Goal: Task Accomplishment & Management: Manage account settings

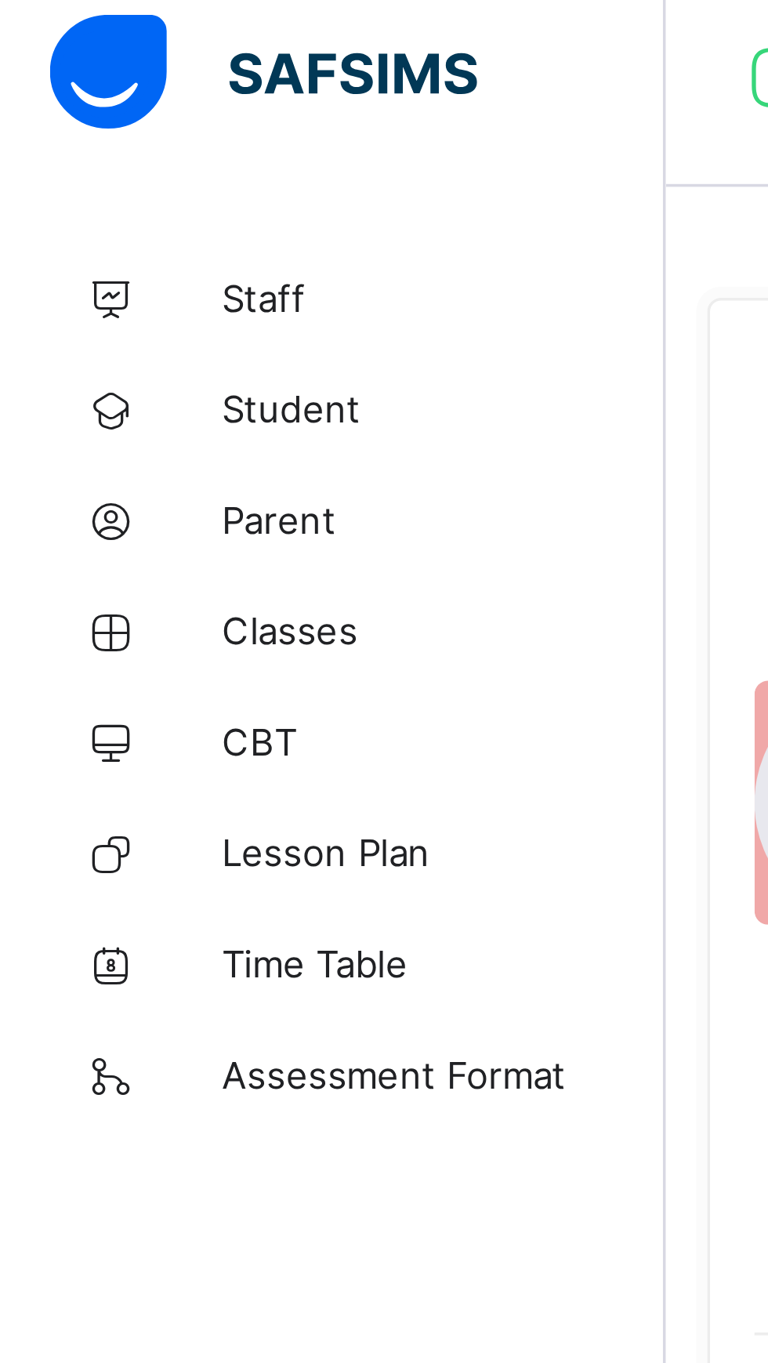
click at [69, 118] on link "Student" at bounding box center [94, 125] width 188 height 31
click at [71, 189] on span "Classes" at bounding box center [125, 188] width 125 height 13
click at [71, 187] on span "Classes" at bounding box center [125, 188] width 125 height 13
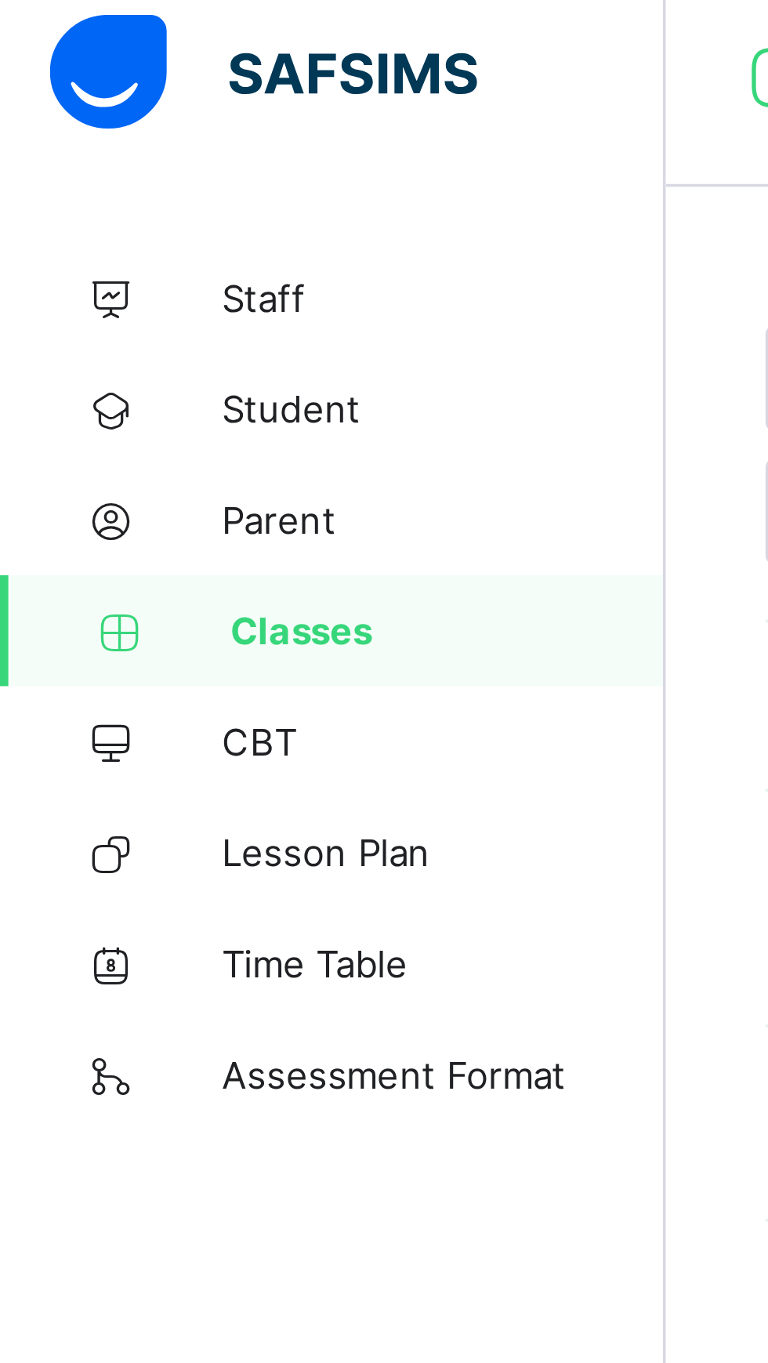
click at [60, 186] on icon at bounding box center [33, 189] width 63 height 12
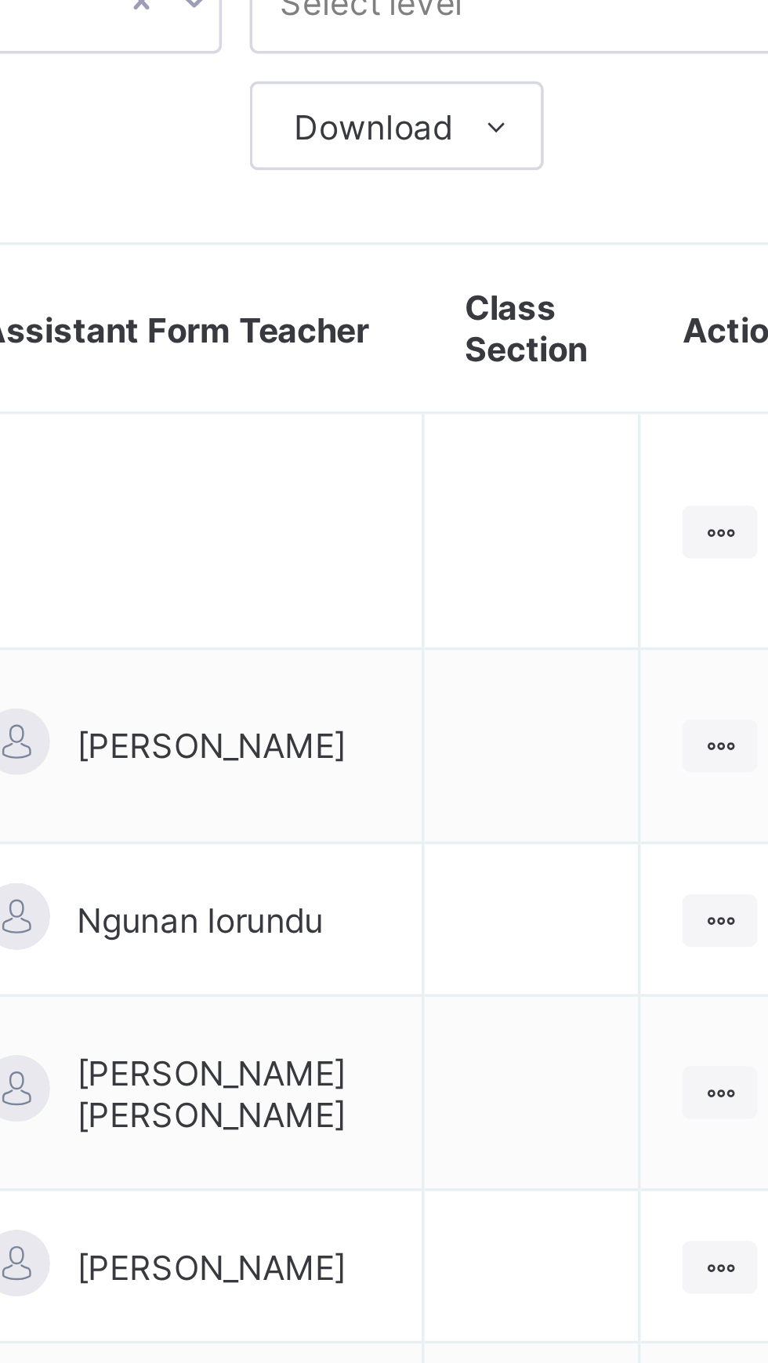
click at [694, 320] on div at bounding box center [703, 327] width 21 height 15
click at [0, 0] on div "View Class" at bounding box center [0, 0] width 0 height 0
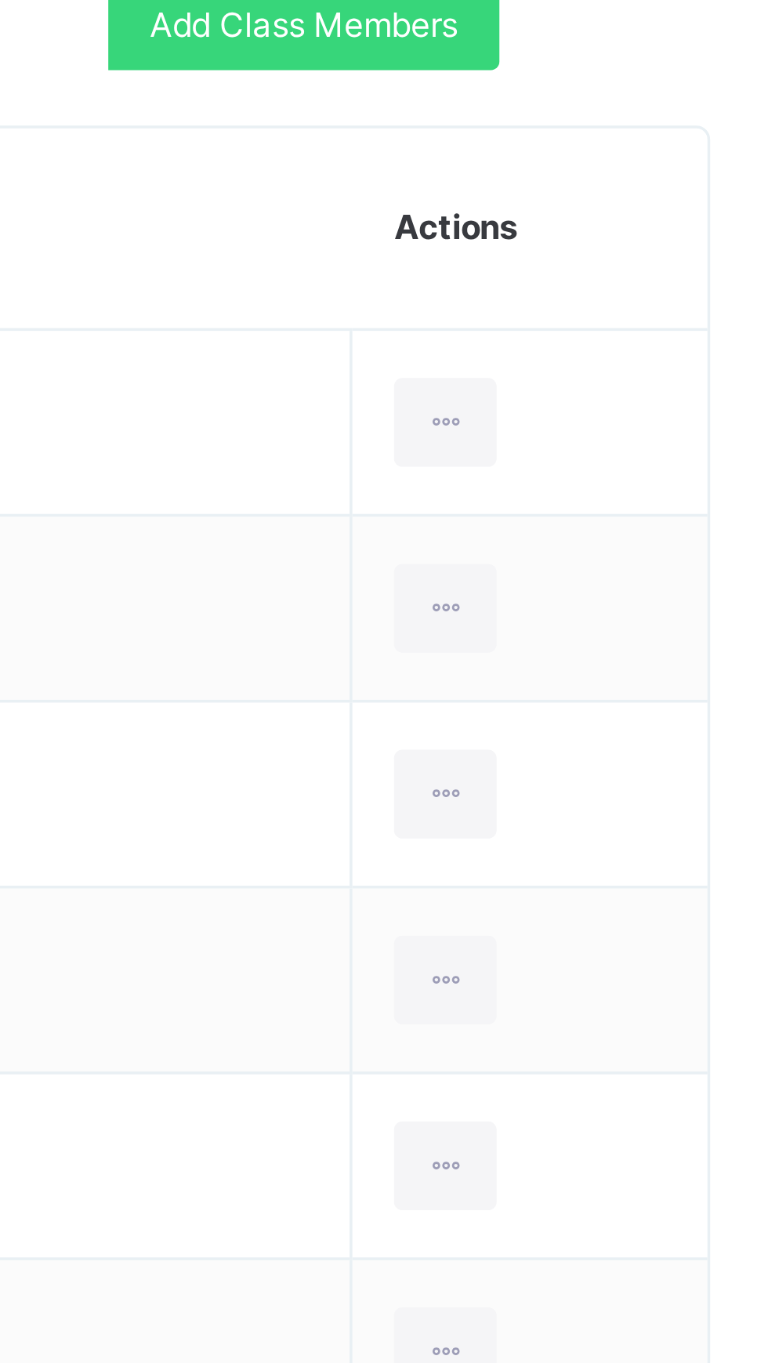
click at [669, 703] on div at bounding box center [665, 709] width 29 height 25
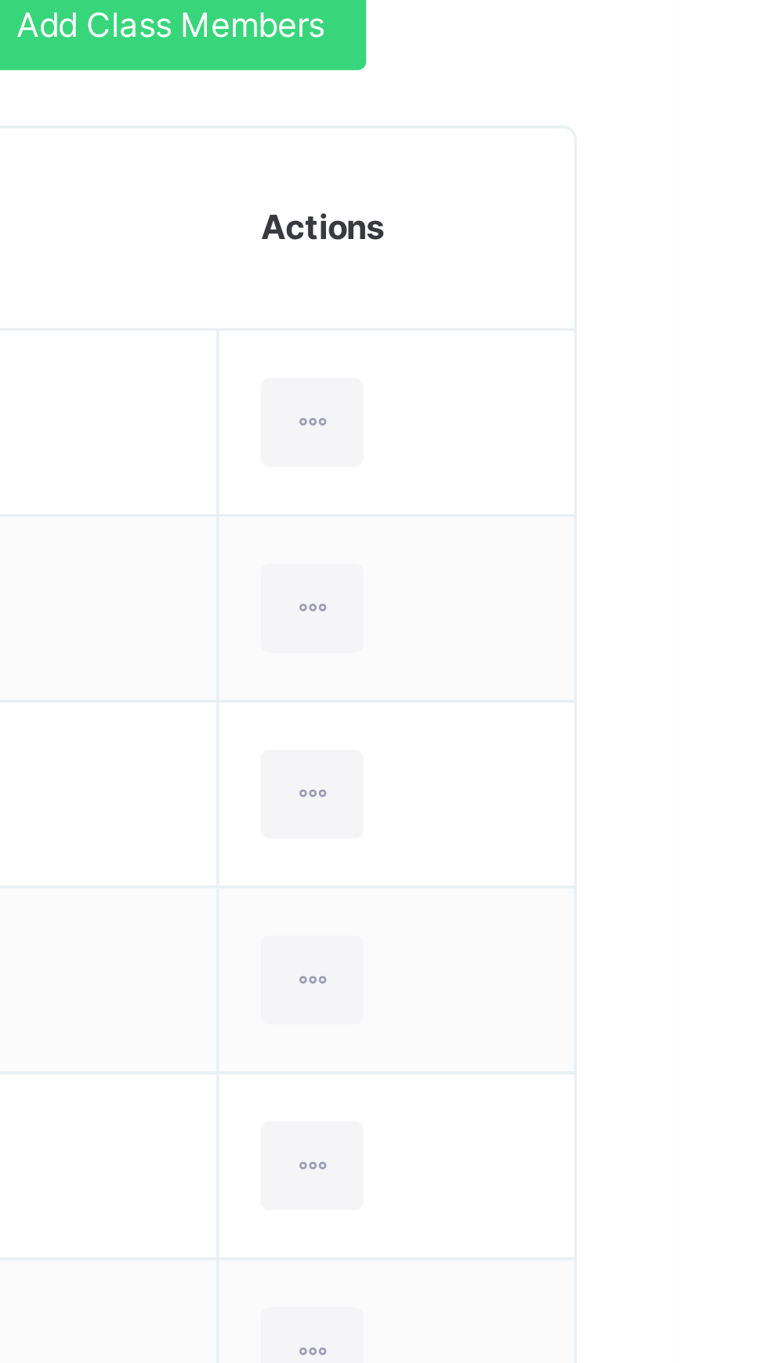
click at [663, 657] on div at bounding box center [665, 656] width 29 height 25
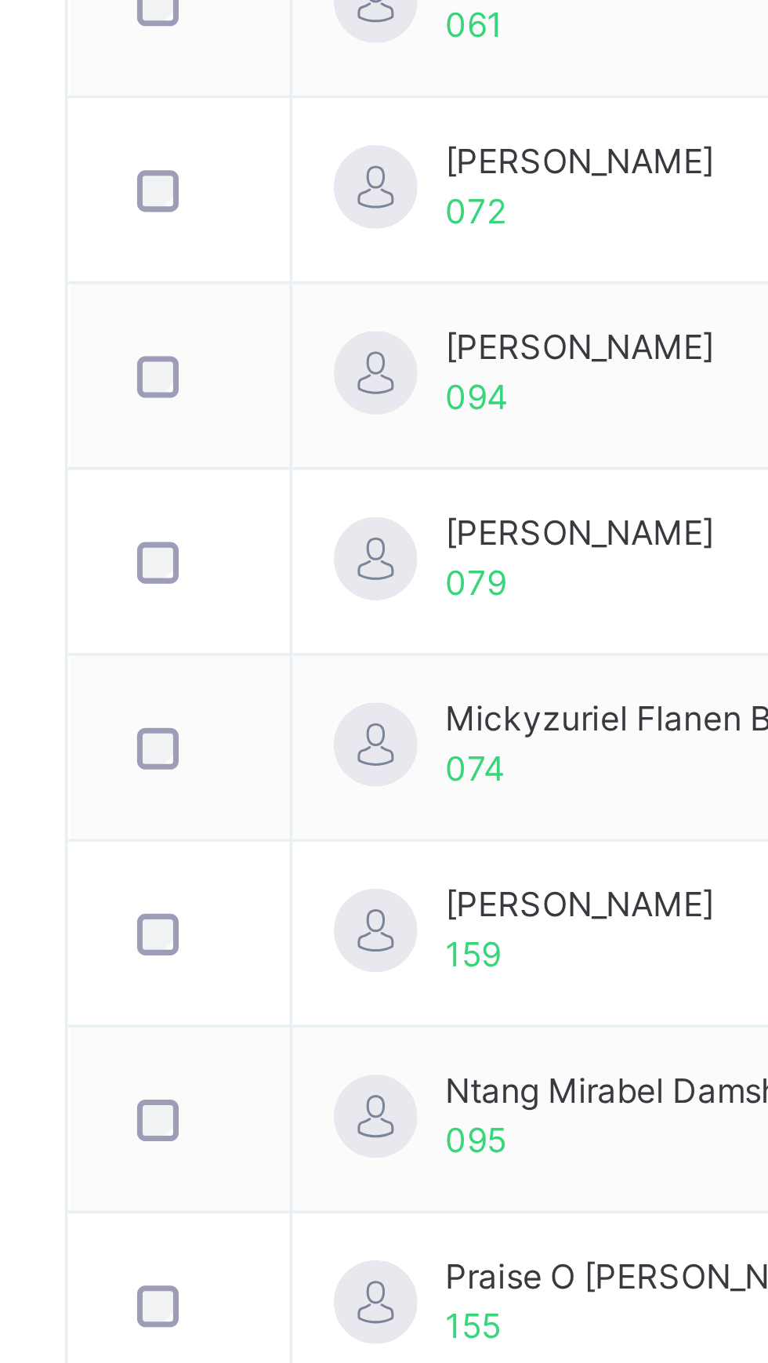
click at [334, 1161] on td "Mickyzuriel Flanen Bem 074" at bounding box center [460, 1182] width 358 height 53
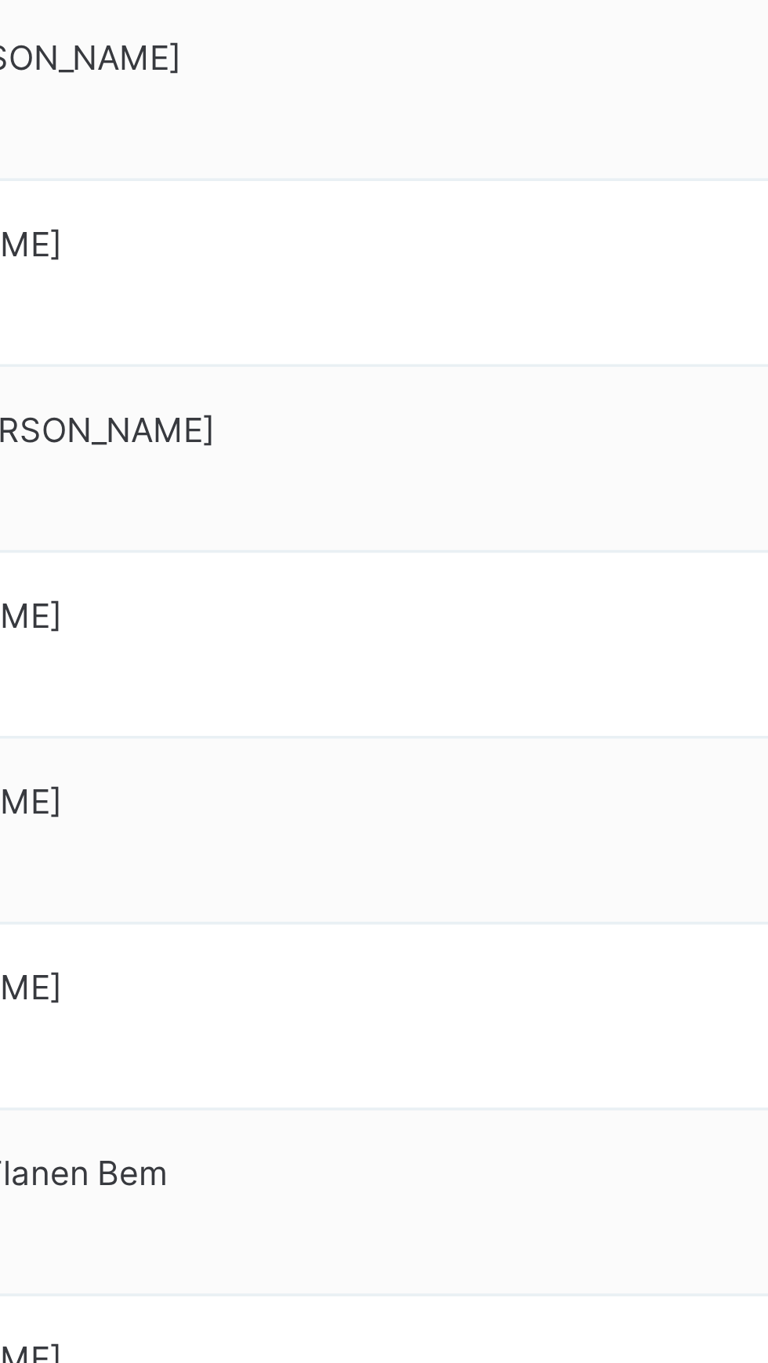
click at [498, 999] on td "Jason Shanding 072" at bounding box center [460, 1025] width 358 height 53
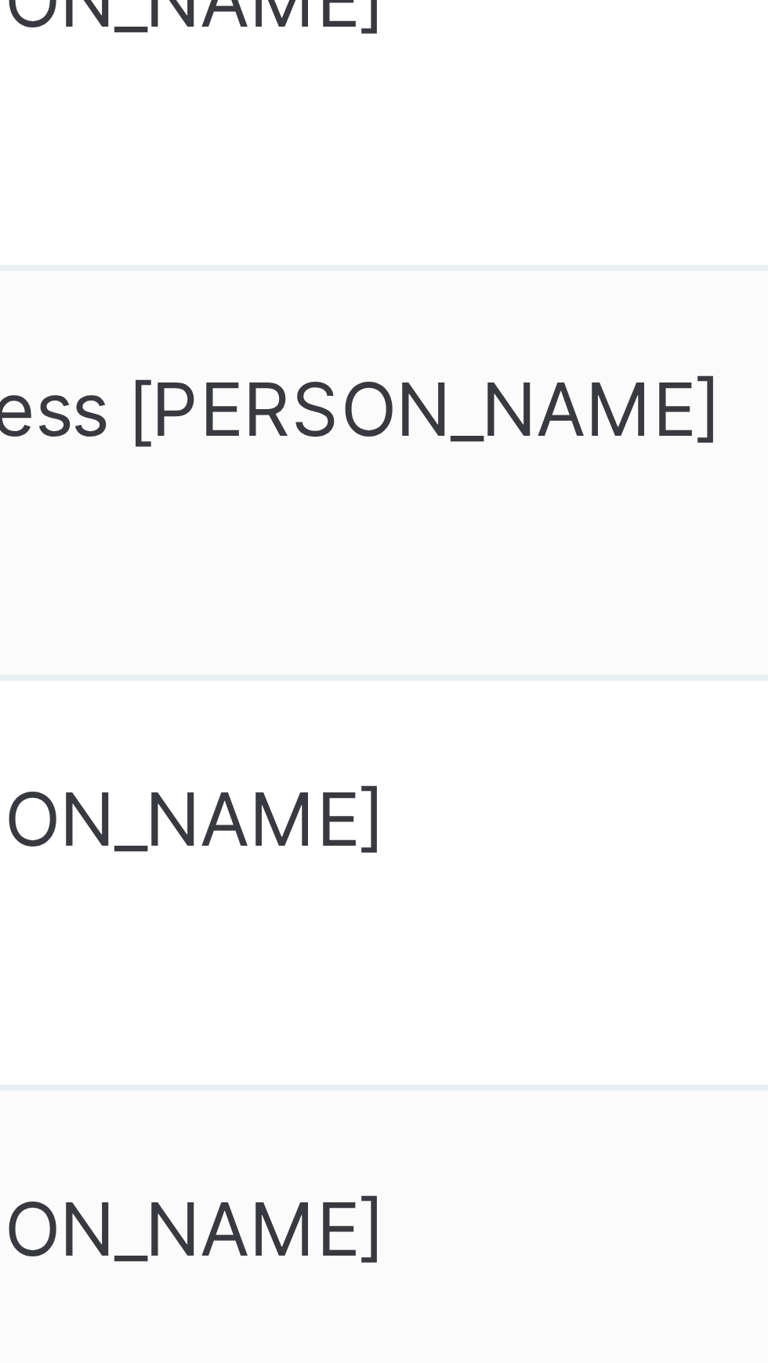
click at [397, 970] on div "Gladness Imisioluwa Matthew 061" at bounding box center [383, 971] width 119 height 28
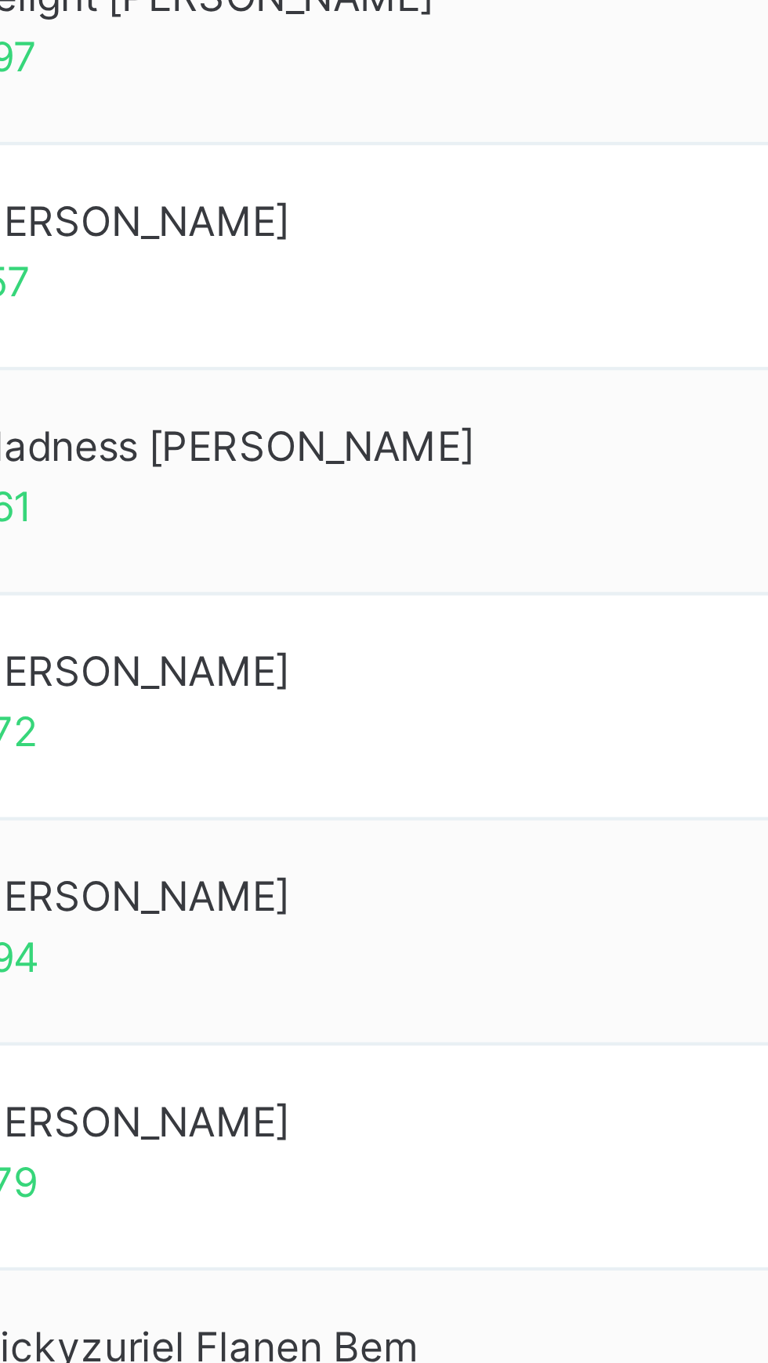
click at [405, 1017] on td "Jason Shanding 072" at bounding box center [460, 1025] width 358 height 53
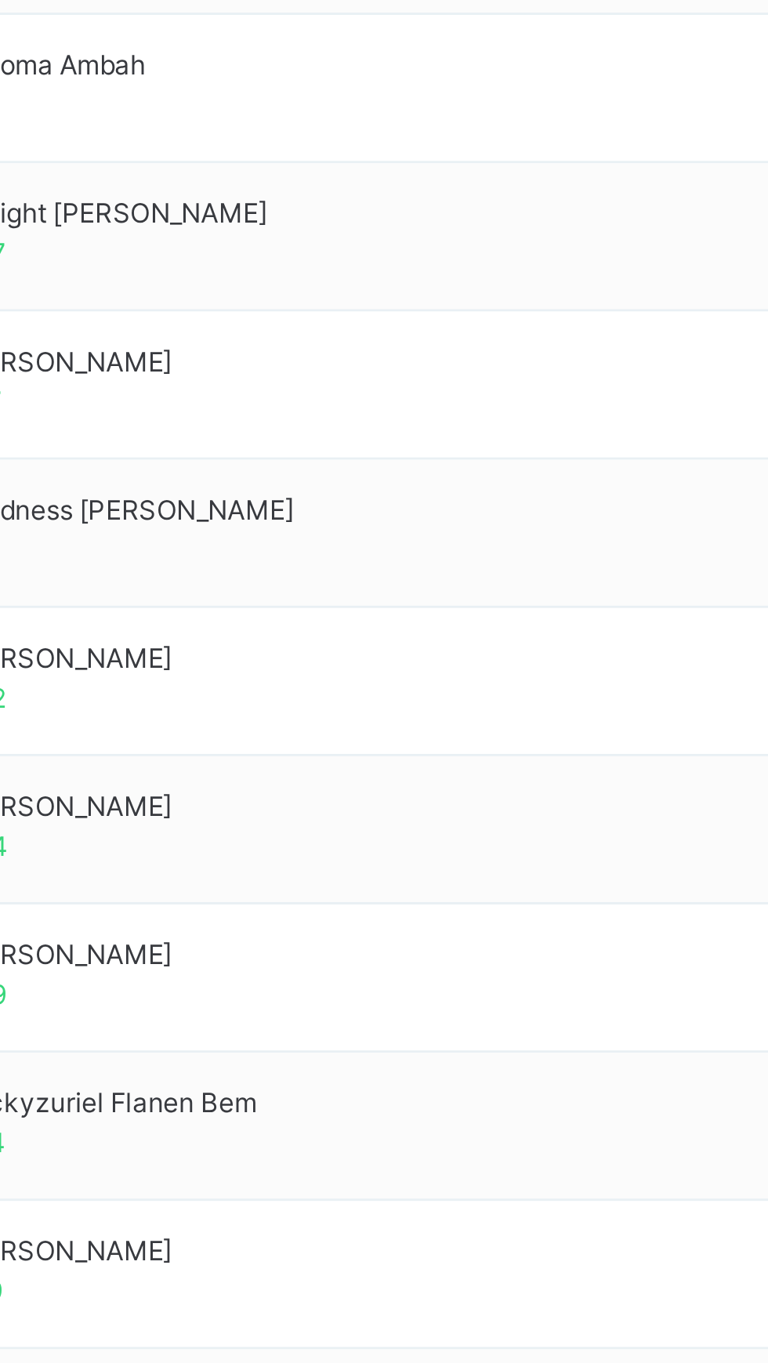
click at [462, 1003] on td "Jason Shanding 072" at bounding box center [460, 1025] width 358 height 53
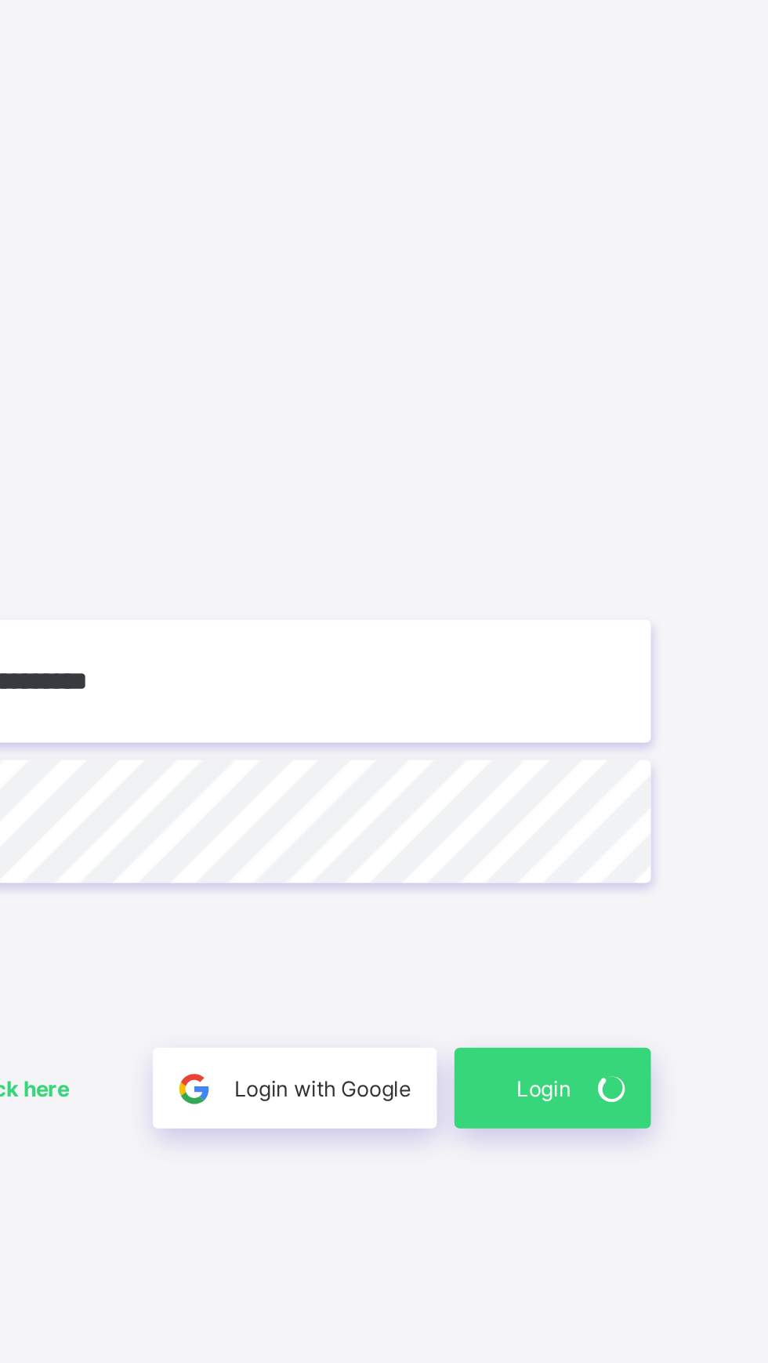
click at [645, 813] on div "Login" at bounding box center [672, 816] width 88 height 36
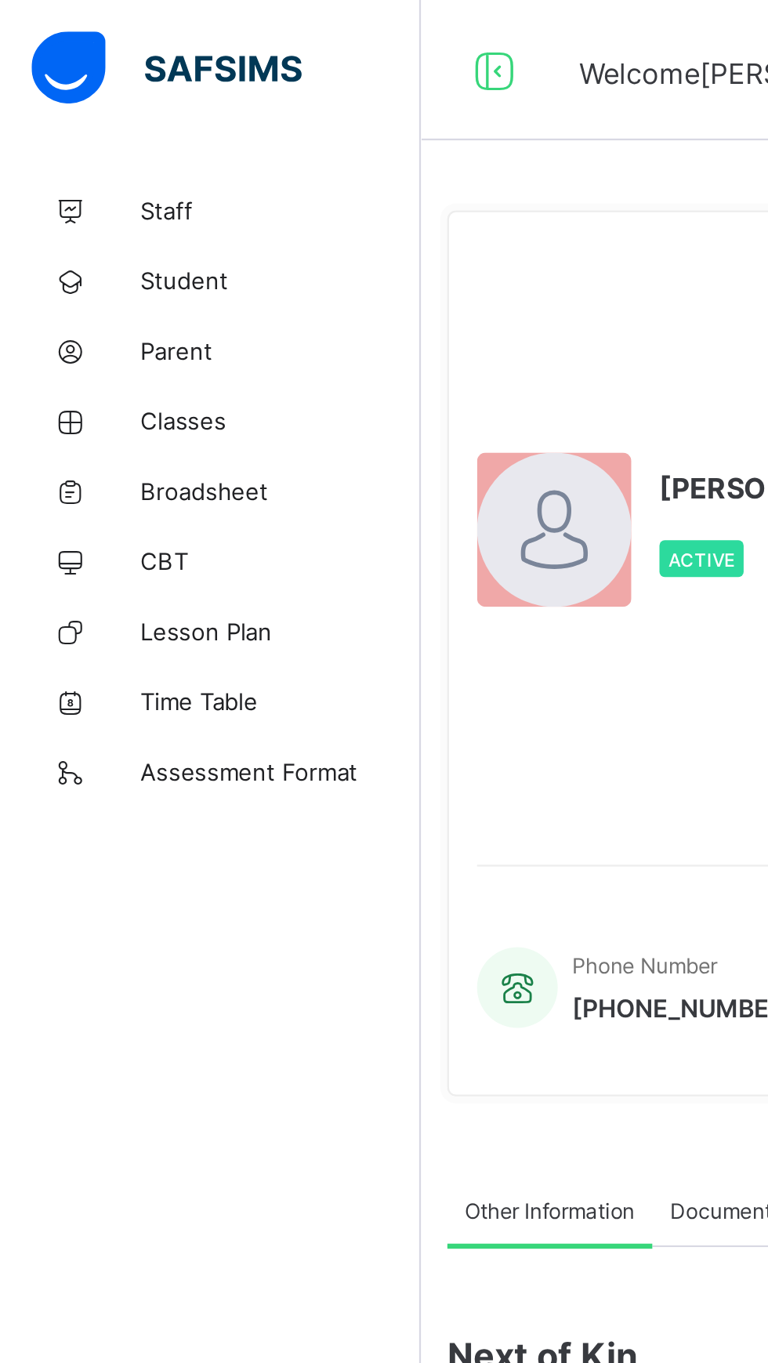
click at [90, 190] on span "Classes" at bounding box center [125, 188] width 125 height 13
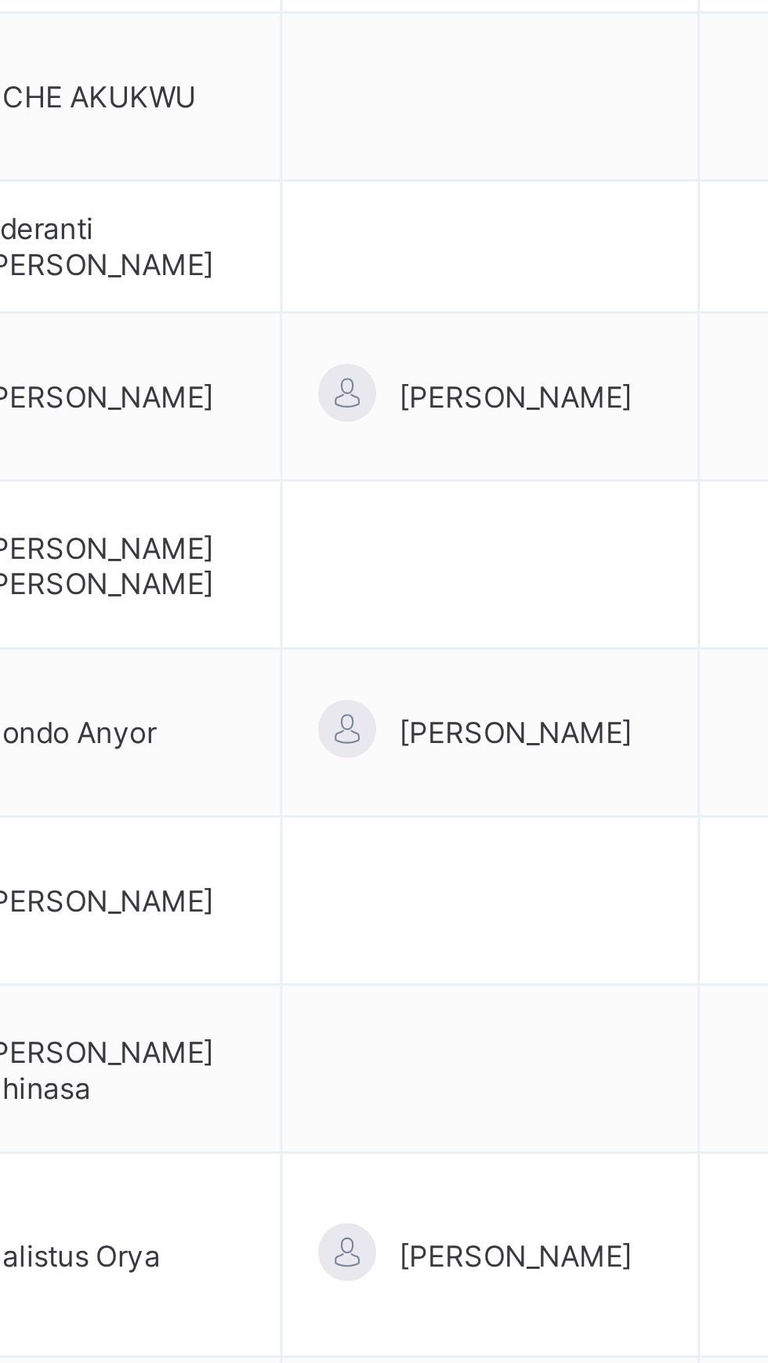
click at [595, 720] on div "[PERSON_NAME]" at bounding box center [551, 730] width 112 height 21
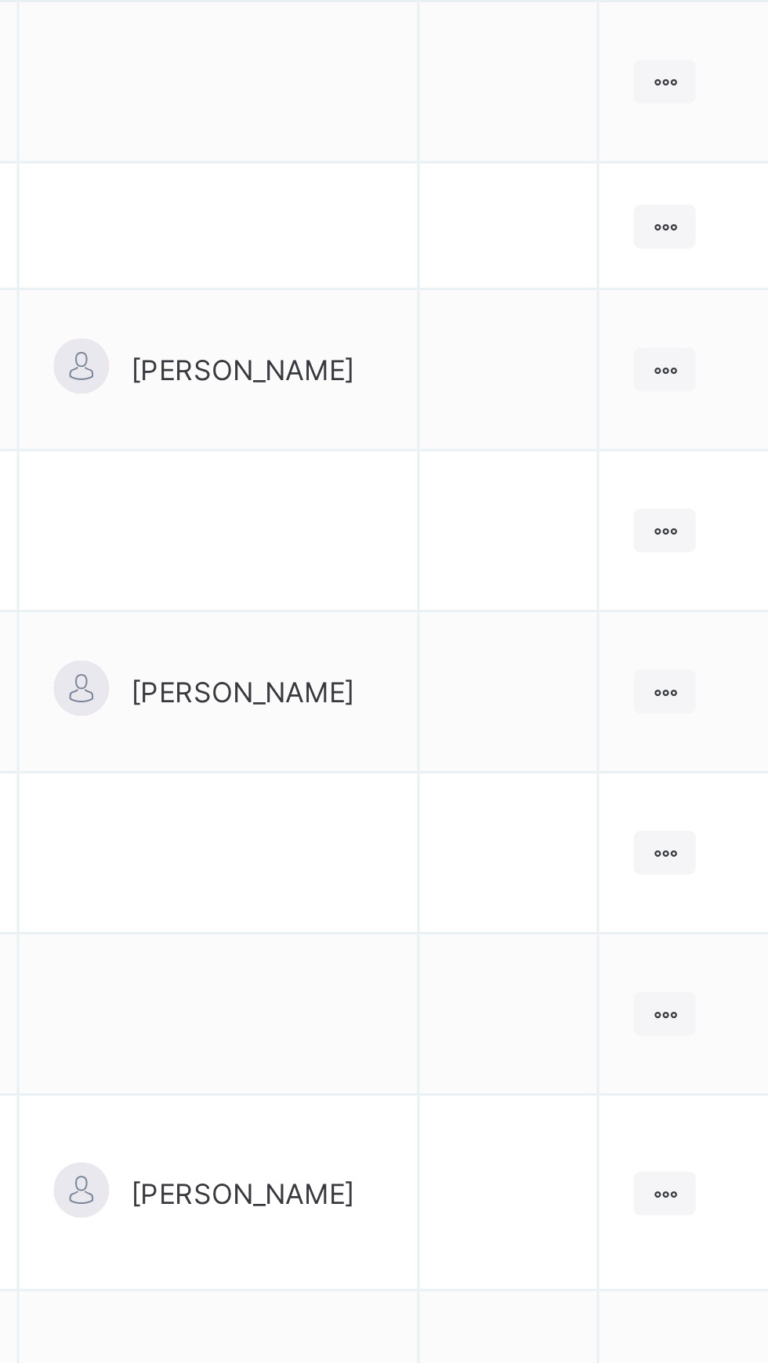
click at [694, 669] on div at bounding box center [703, 676] width 21 height 15
click at [0, 0] on div "View Class" at bounding box center [0, 0] width 0 height 0
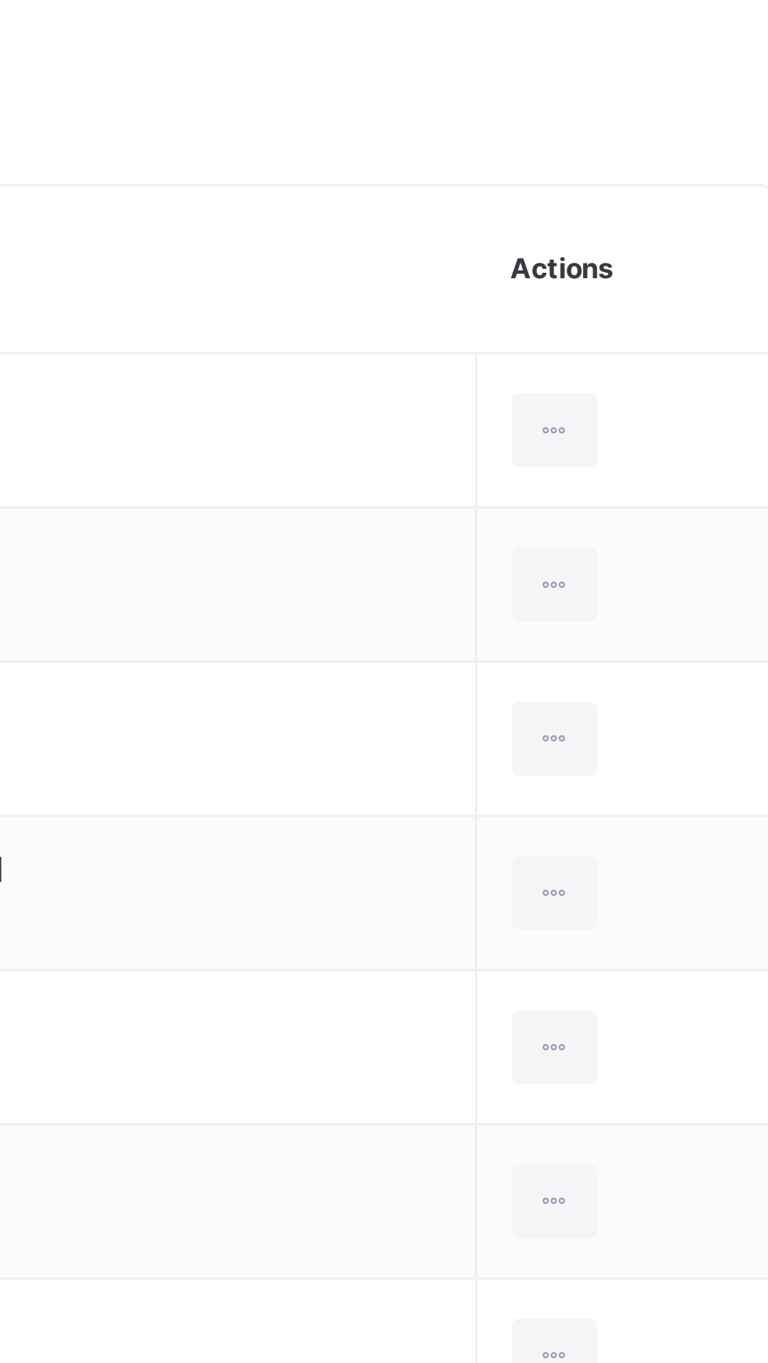
click at [601, 410] on div at bounding box center [610, 417] width 26 height 27
click at [560, 408] on div "Download Pdf Report Excel Report" at bounding box center [477, 416] width 169 height 25
click at [583, 418] on icon at bounding box center [584, 417] width 13 height 12
click at [591, 408] on div at bounding box center [584, 417] width 26 height 27
click at [584, 411] on icon at bounding box center [584, 417] width 13 height 12
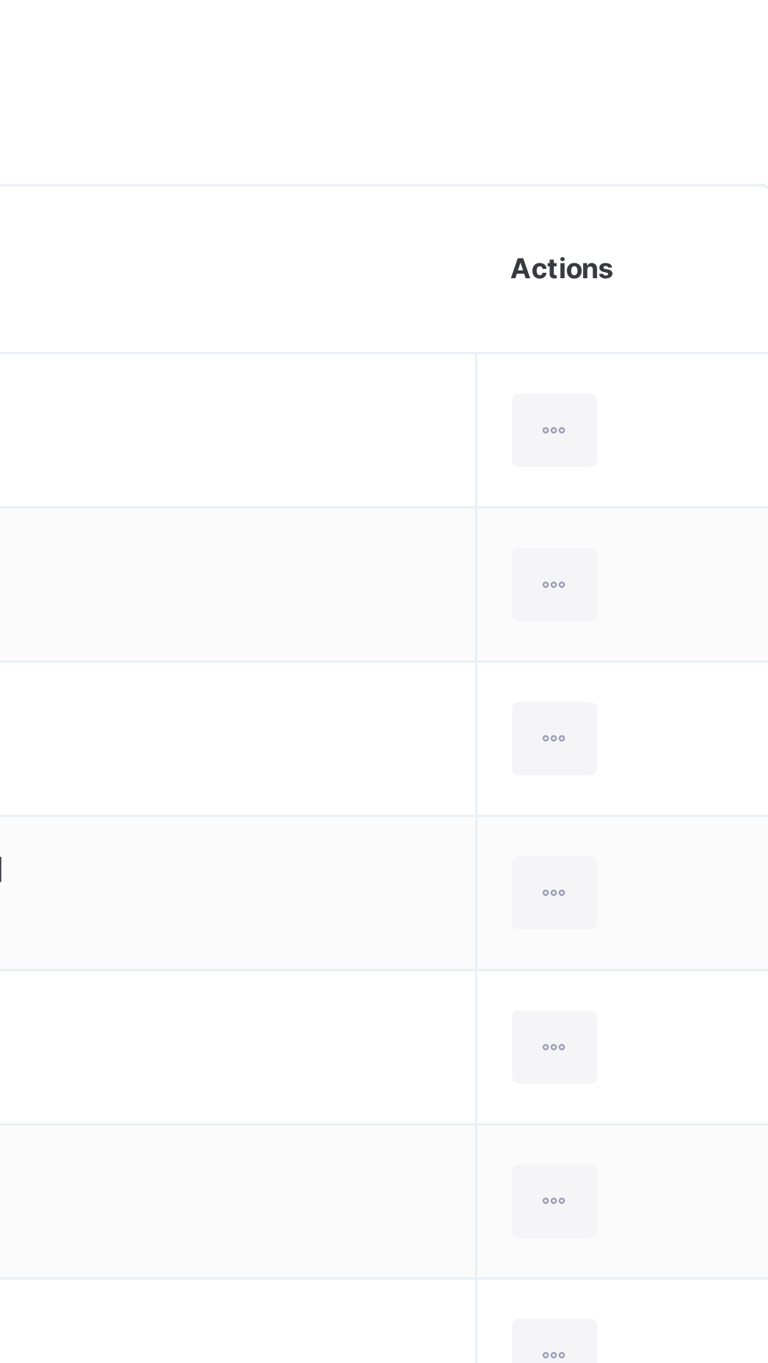
click at [560, 405] on div "Download Pdf Report Excel Report" at bounding box center [477, 416] width 169 height 25
click at [574, 412] on div at bounding box center [584, 417] width 26 height 27
click at [560, 408] on div "Download Pdf Report Excel Report" at bounding box center [477, 416] width 169 height 25
click at [575, 524] on div "View subject profile Bulk upload Add Class Members" at bounding box center [478, 499] width 524 height 88
click at [575, 417] on div at bounding box center [584, 417] width 26 height 27
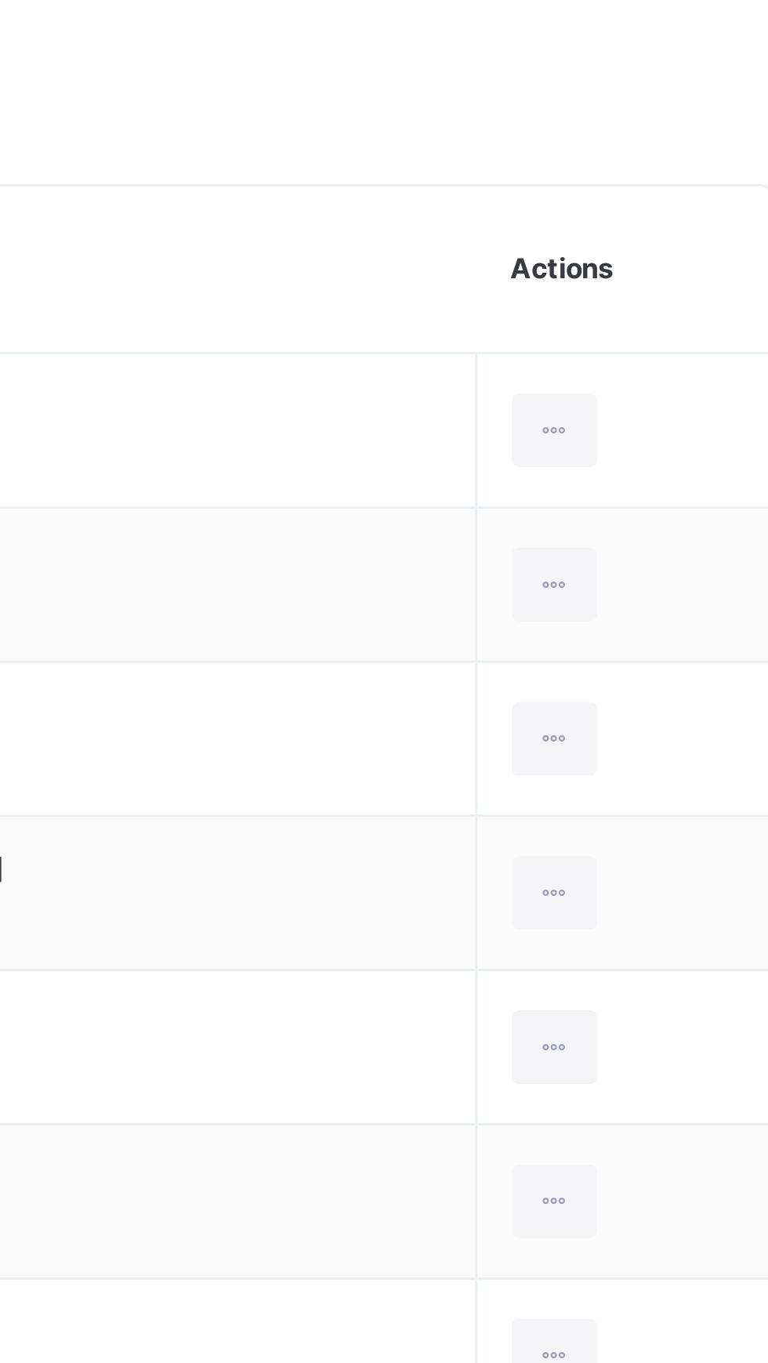
click at [575, 417] on div at bounding box center [584, 417] width 26 height 27
click at [498, 459] on div "View subject profile Bulk upload Add Class Members" at bounding box center [478, 499] width 524 height 88
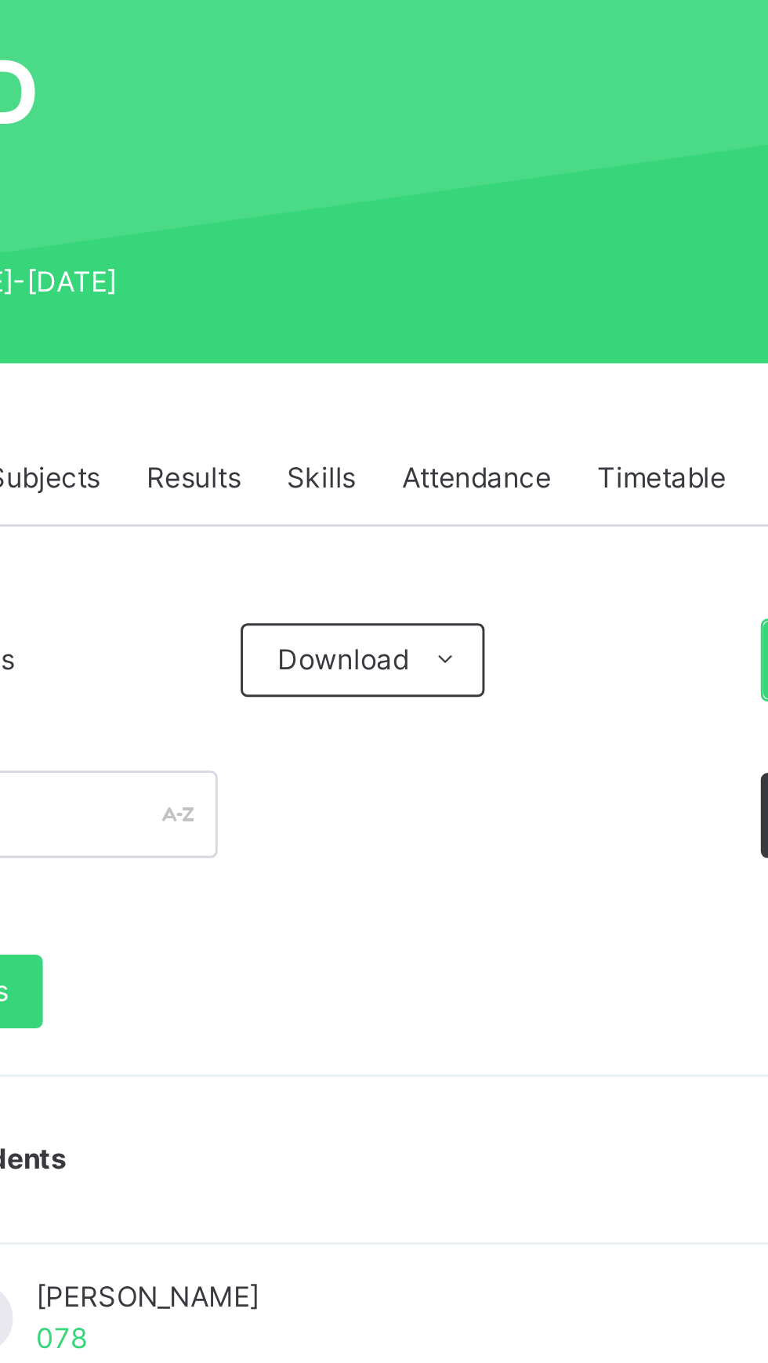
click at [328, 348] on span "Subjects" at bounding box center [326, 355] width 38 height 14
click at [0, 0] on div "View subject result Name Subject teacher(s) Actions ENGLISH STUDIES ENG Divine …" at bounding box center [0, 0] width 0 height 0
click at [326, 346] on div "Subjects" at bounding box center [326, 354] width 54 height 31
click at [315, 346] on div "Subjects" at bounding box center [326, 354] width 54 height 31
click at [328, 348] on span "Subjects" at bounding box center [326, 355] width 38 height 14
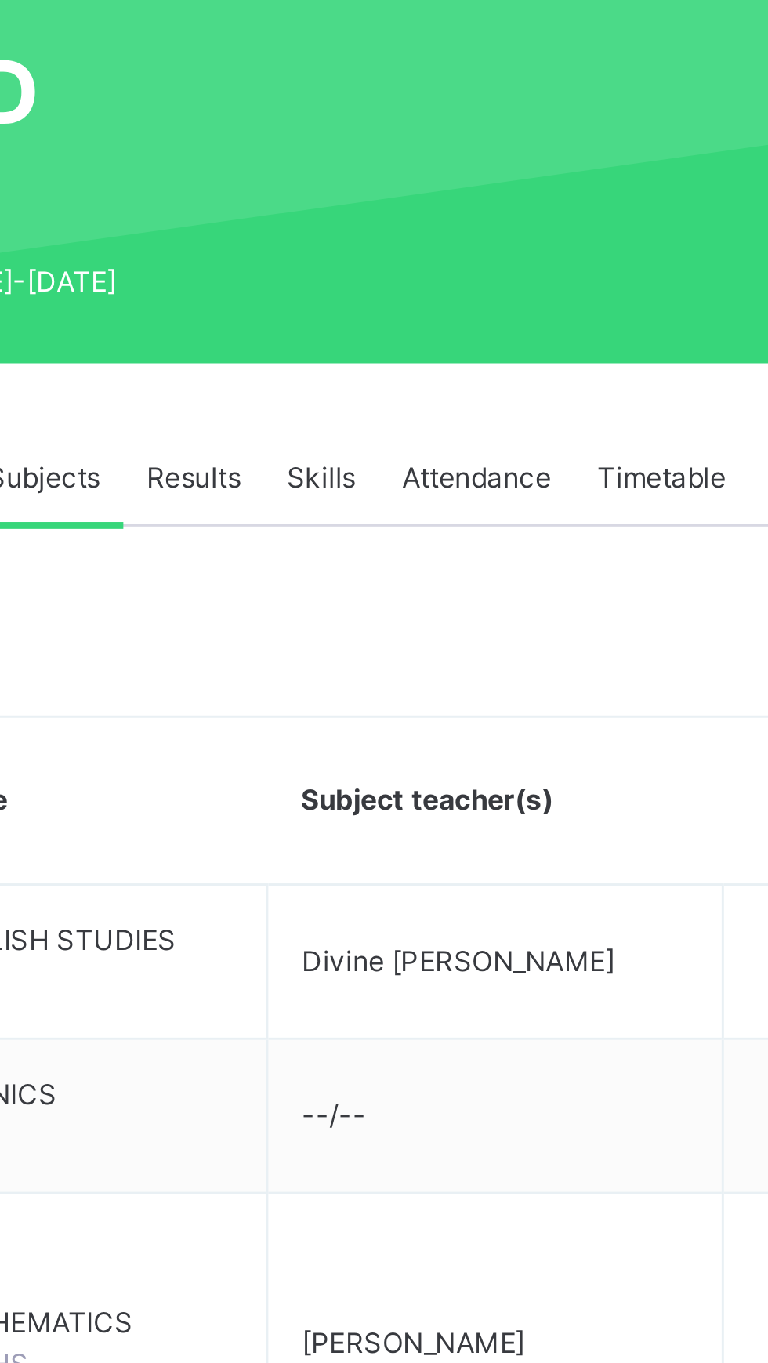
click at [337, 354] on span "Subjects" at bounding box center [326, 355] width 38 height 14
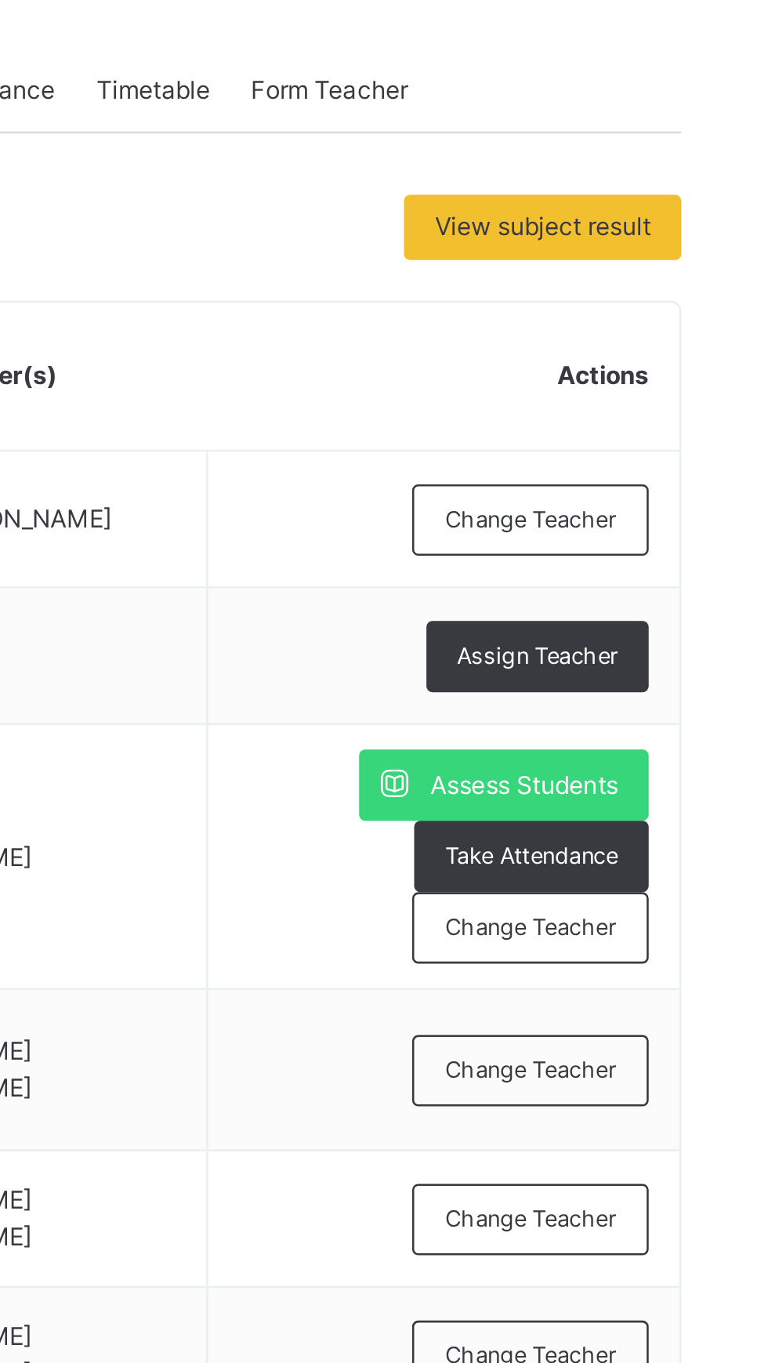
click at [676, 571] on span "Assign Teacher" at bounding box center [685, 572] width 62 height 13
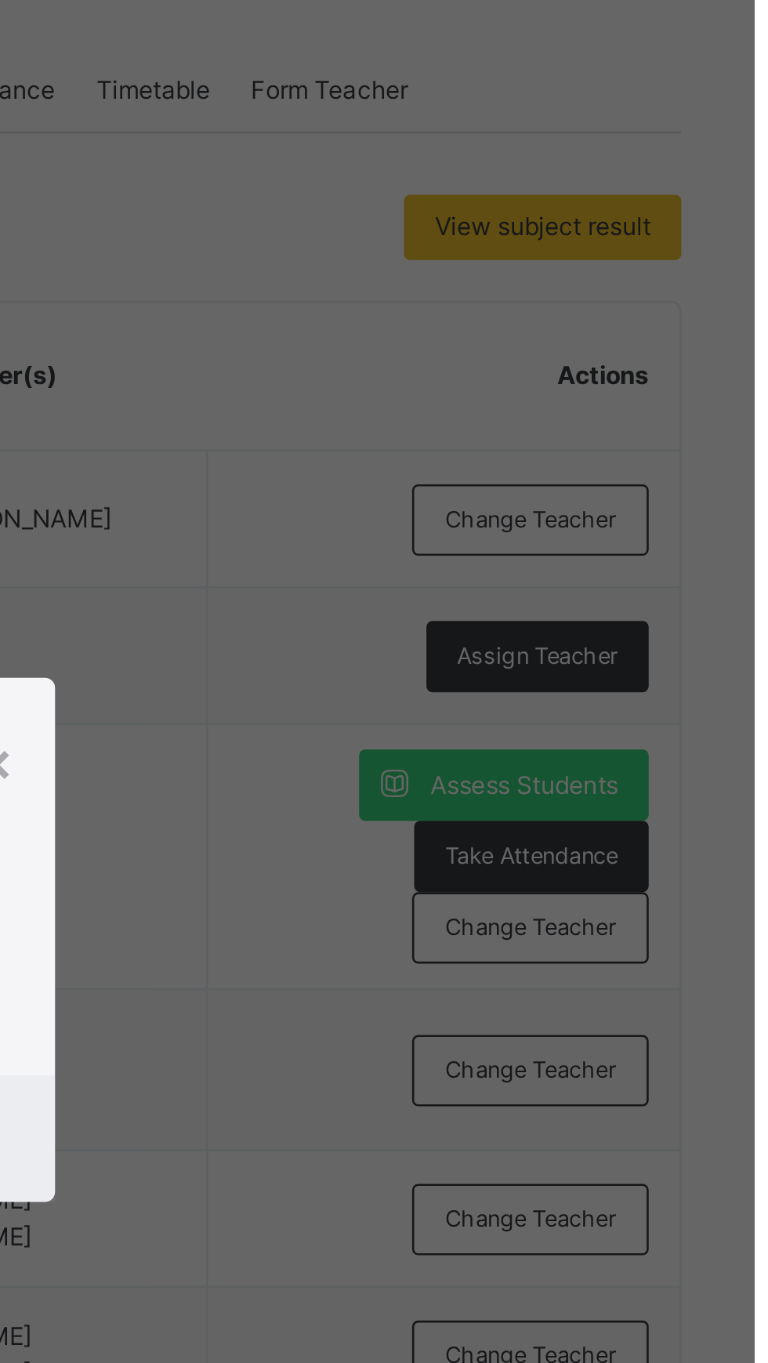
click at [674, 565] on div "× Add Subject Teacher Select Teacher Select subject teacher's name Cancel Save" at bounding box center [384, 681] width 768 height 1363
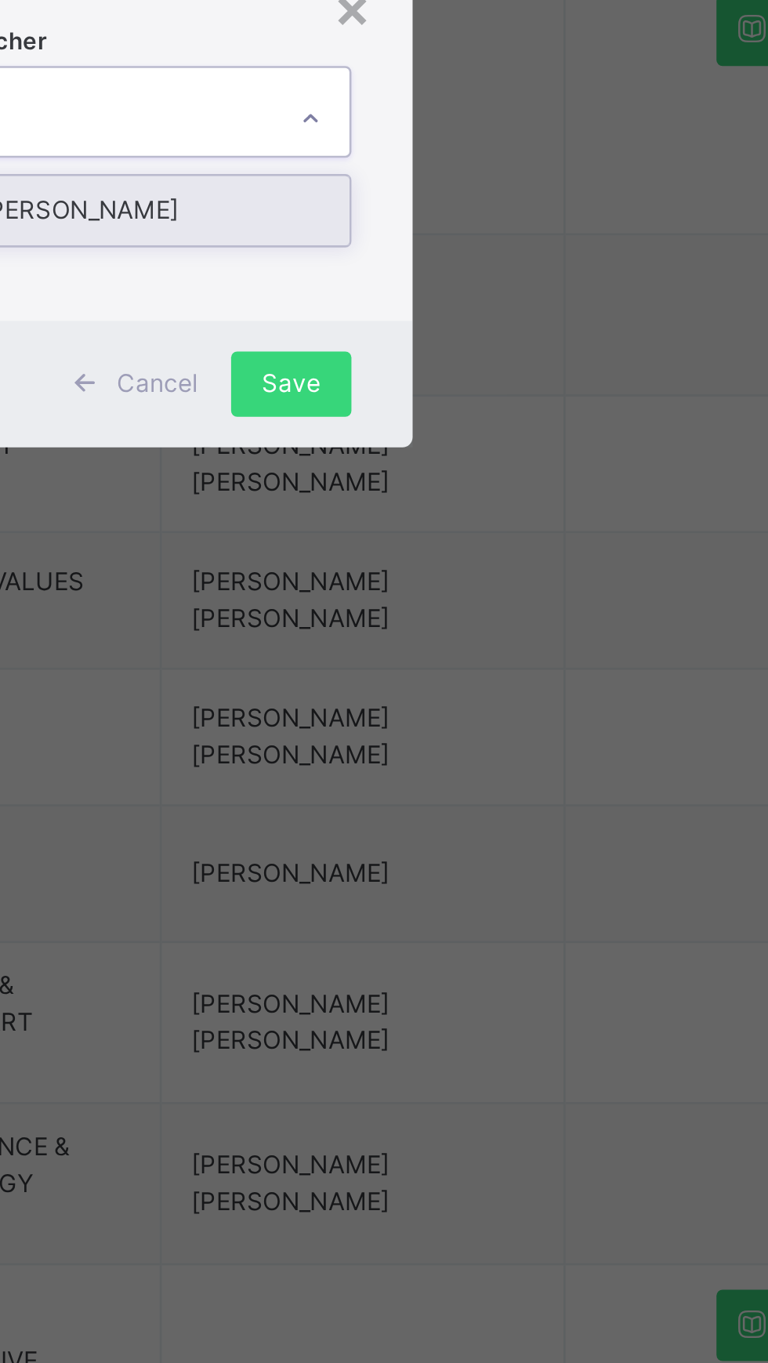
type input "******"
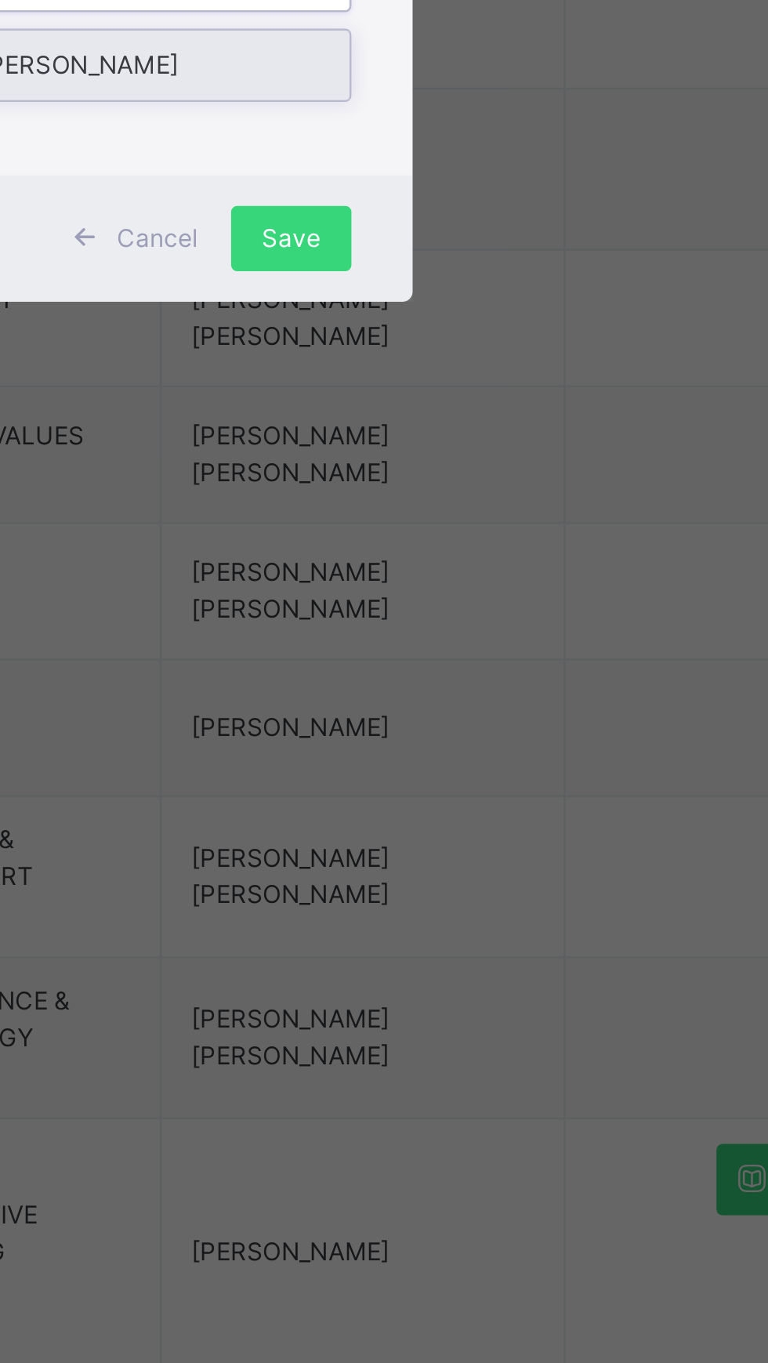
click at [465, 705] on div "Divine [PERSON_NAME]" at bounding box center [384, 691] width 182 height 27
type input "******"
click at [476, 725] on div "Select Teacher option Divine [PERSON_NAME] focused, 36 of 55. 1 result availabl…" at bounding box center [383, 671] width 183 height 107
click at [442, 725] on div "Select Teacher option Divine [PERSON_NAME] focused, 36 of 55. 1 result availabl…" at bounding box center [383, 671] width 183 height 107
click at [428, 725] on div "Select Teacher option Divine [PERSON_NAME] focused, 36 of 55. 1 result availabl…" at bounding box center [383, 671] width 183 height 107
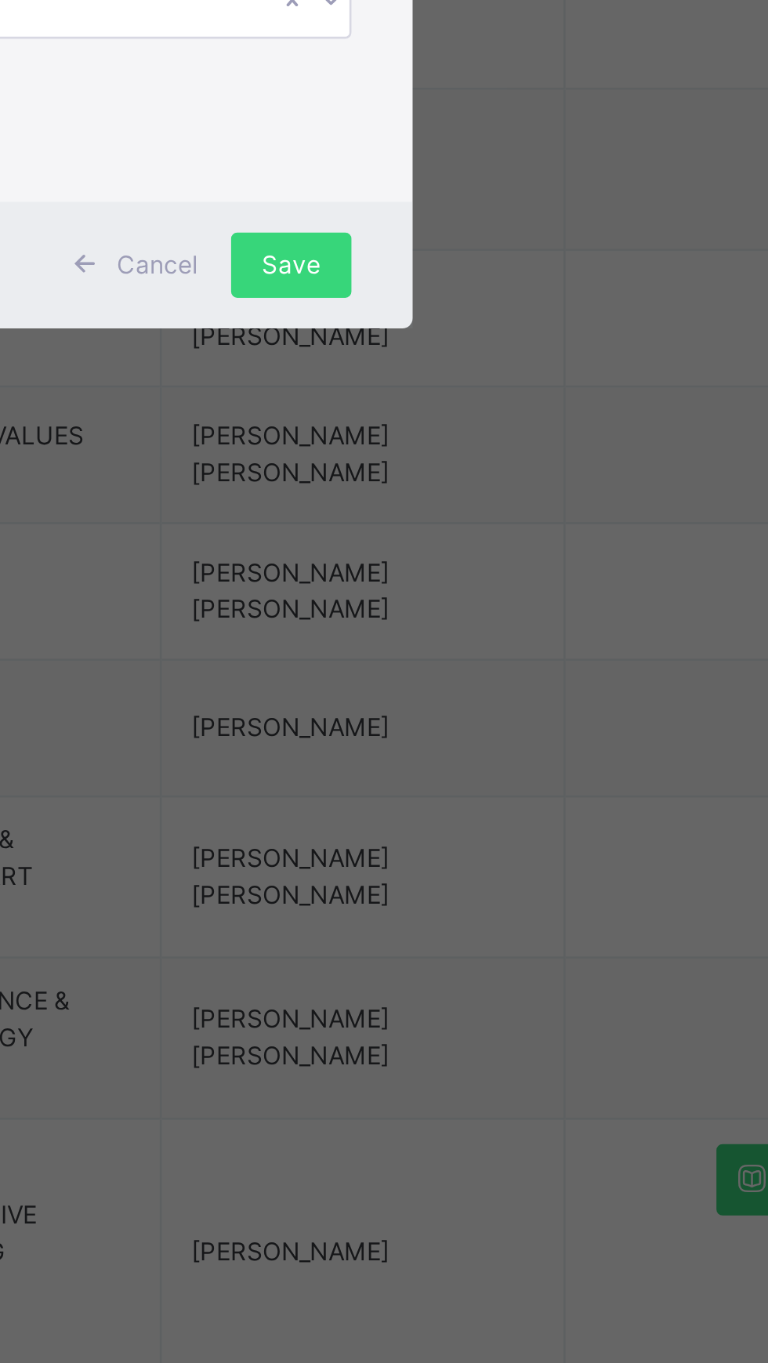
click at [464, 775] on span "Save" at bounding box center [452, 768] width 23 height 14
click at [476, 781] on div "Save" at bounding box center [453, 768] width 46 height 25
click at [464, 775] on span "Save" at bounding box center [452, 768] width 23 height 14
click at [476, 781] on div "Save" at bounding box center [453, 768] width 46 height 25
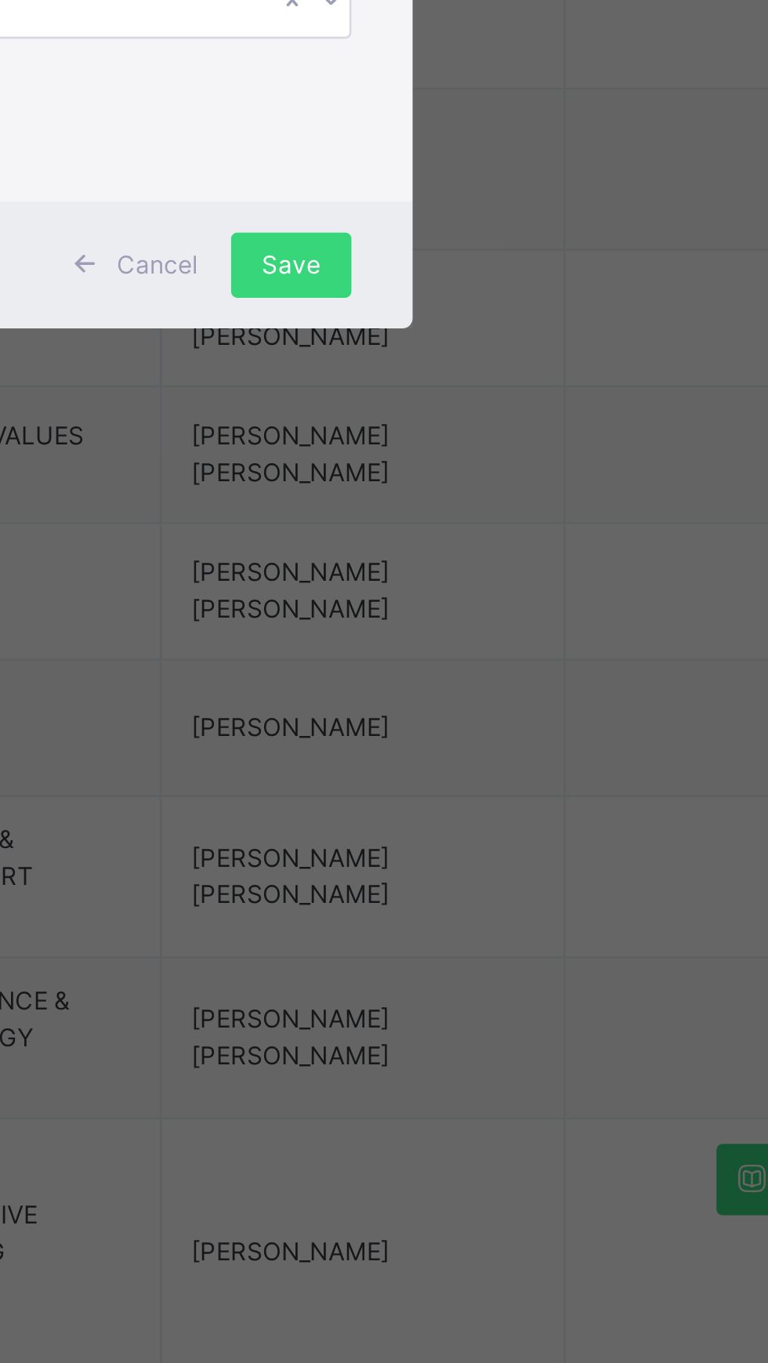
click at [476, 781] on div "Save" at bounding box center [453, 768] width 46 height 25
click at [464, 775] on span "Save" at bounding box center [452, 768] width 23 height 14
click at [476, 781] on div "Save" at bounding box center [453, 768] width 46 height 25
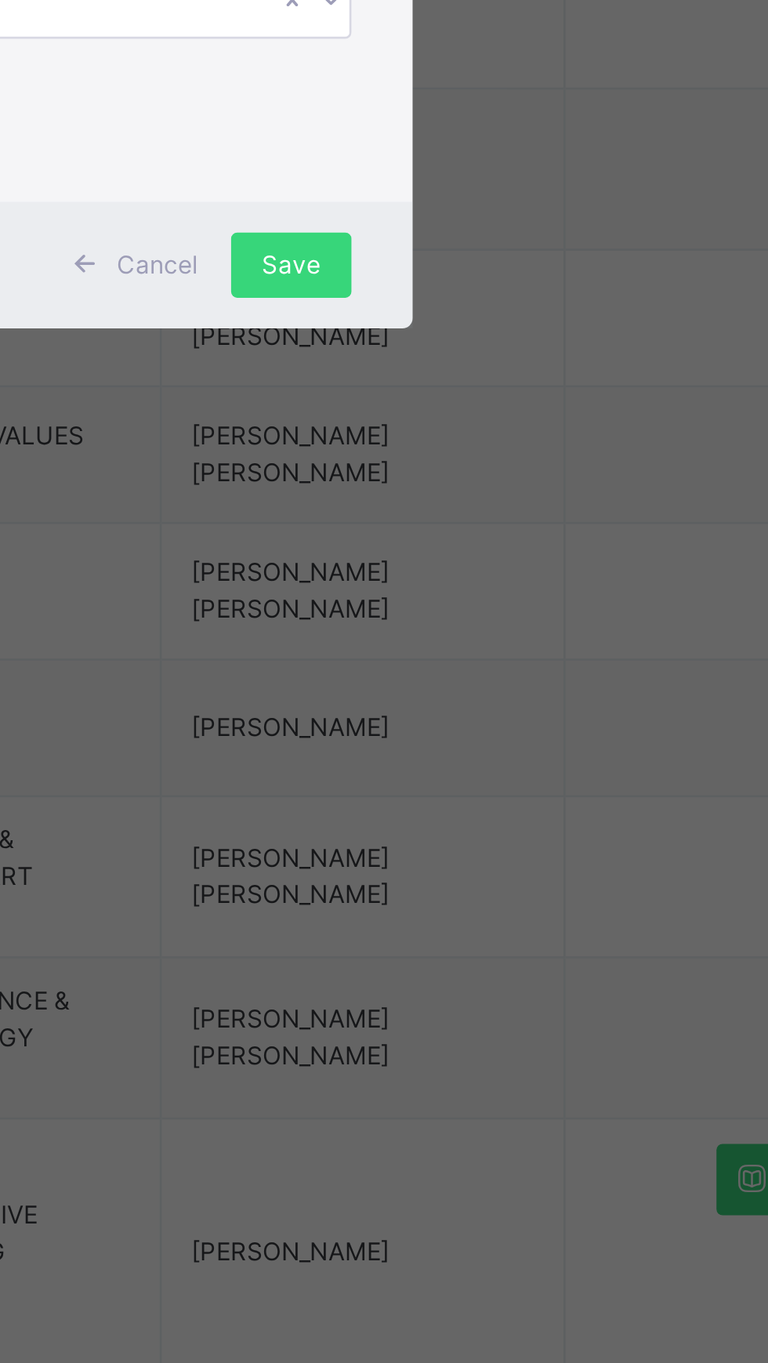
click at [476, 781] on div "Save" at bounding box center [453, 768] width 46 height 25
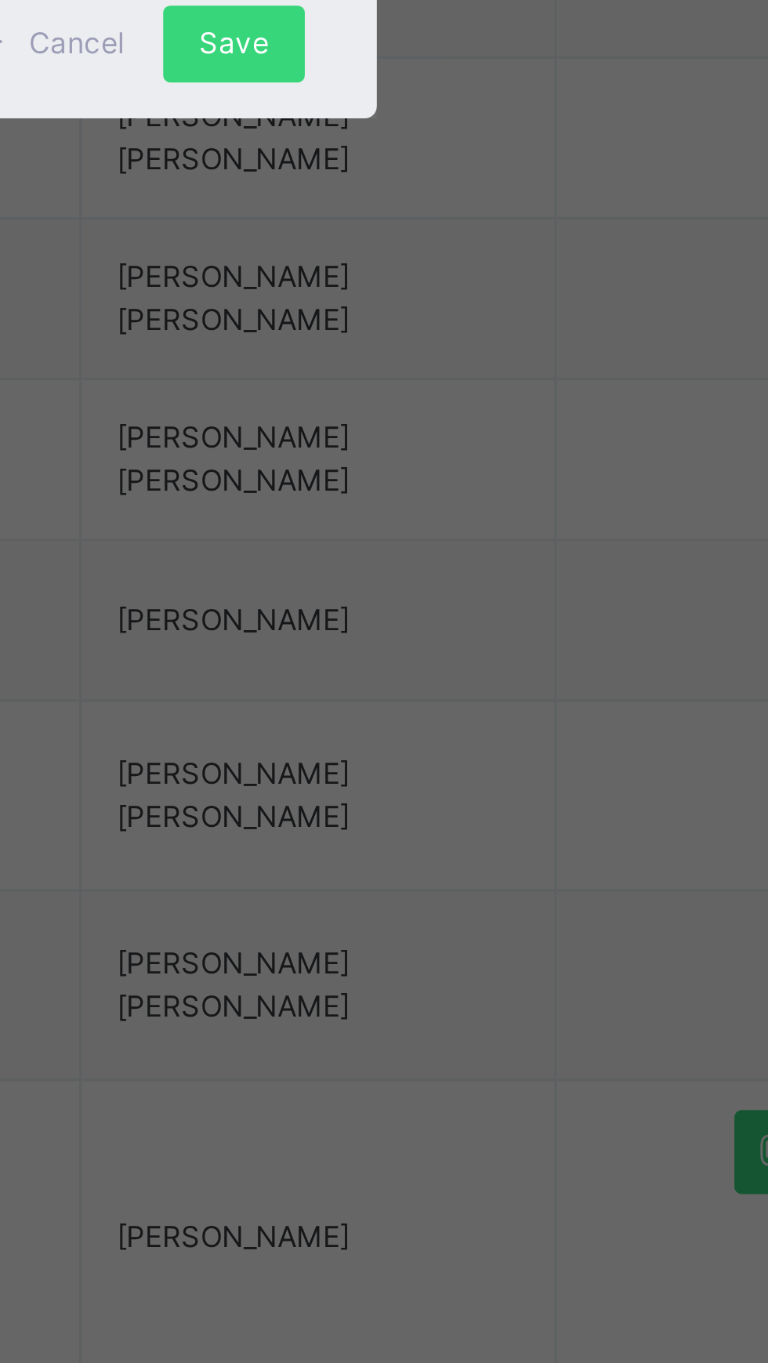
click at [476, 770] on div "Save" at bounding box center [453, 757] width 46 height 25
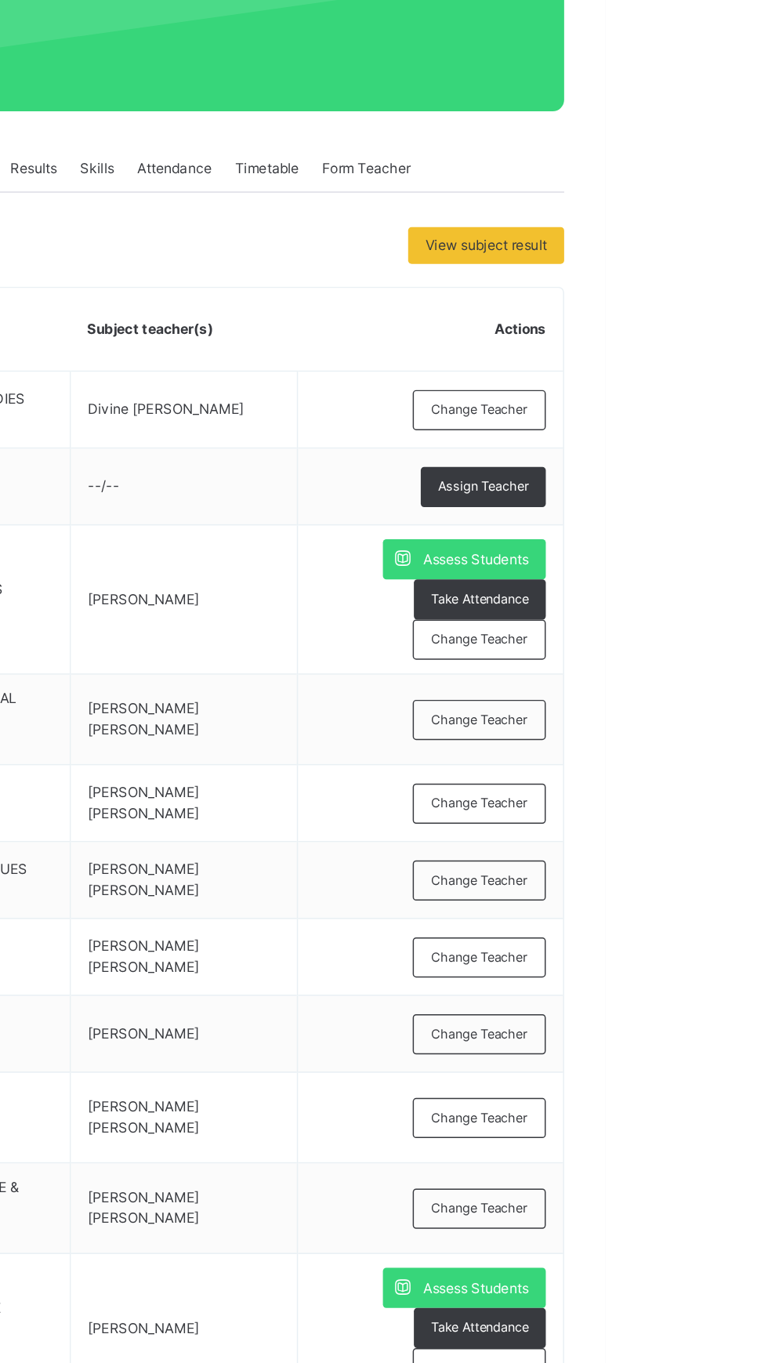
click at [629, 740] on td "Change Teacher" at bounding box center [648, 732] width 181 height 62
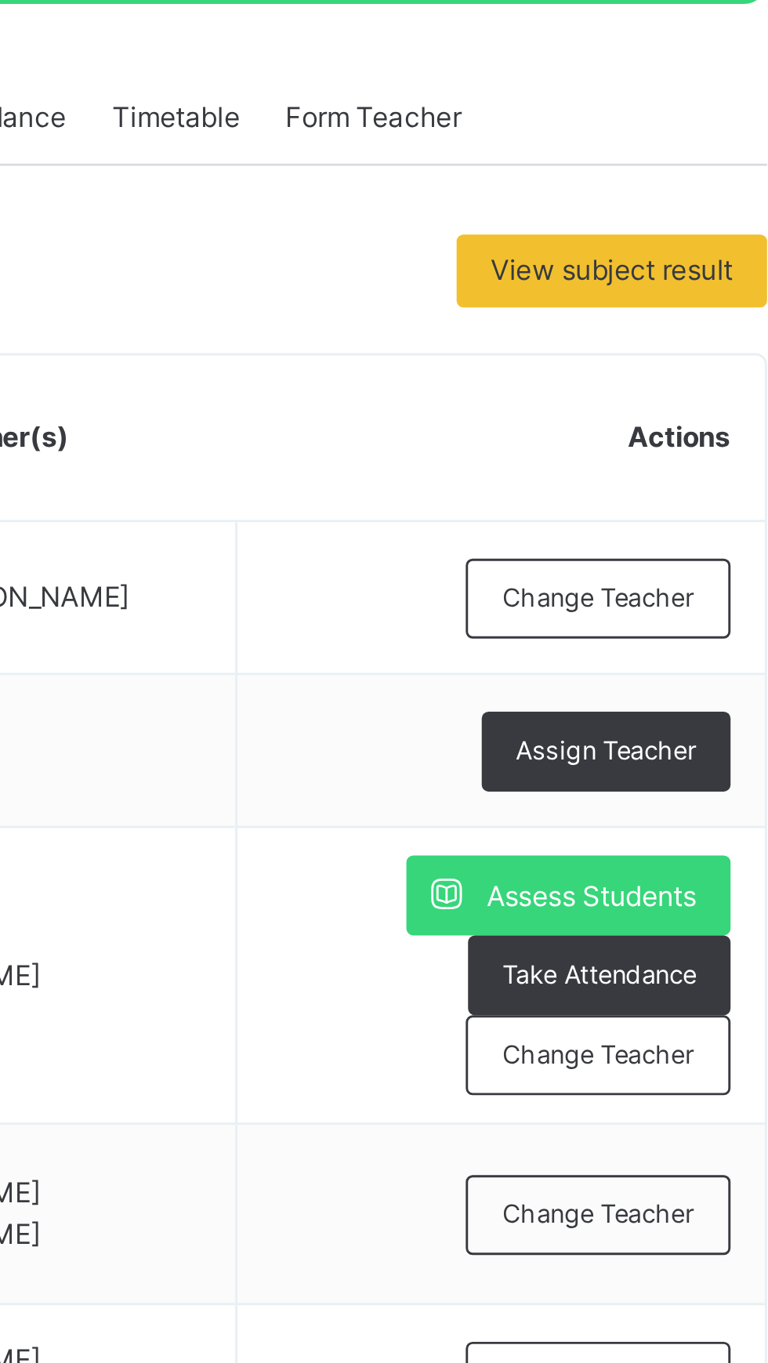
click at [674, 567] on span "Assign Teacher" at bounding box center [685, 572] width 62 height 13
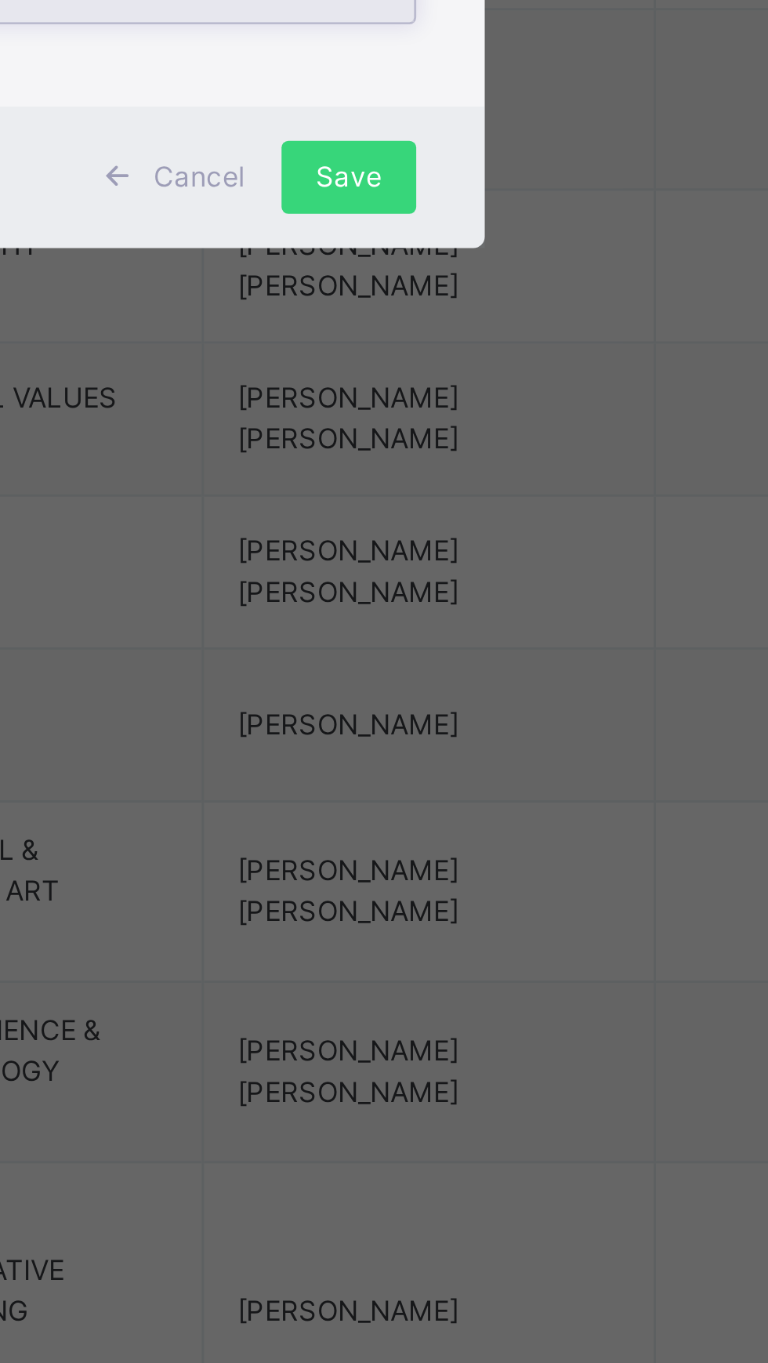
type input "******"
